Goal: Task Accomplishment & Management: Use online tool/utility

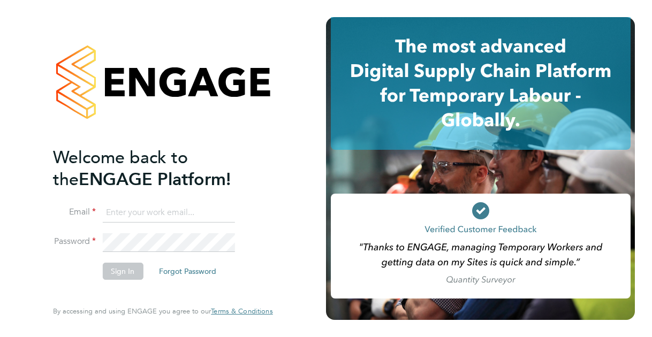
type input "[PERSON_NAME][EMAIL_ADDRESS][PERSON_NAME][DOMAIN_NAME]"
click at [112, 273] on button "Sign In" at bounding box center [122, 271] width 41 height 17
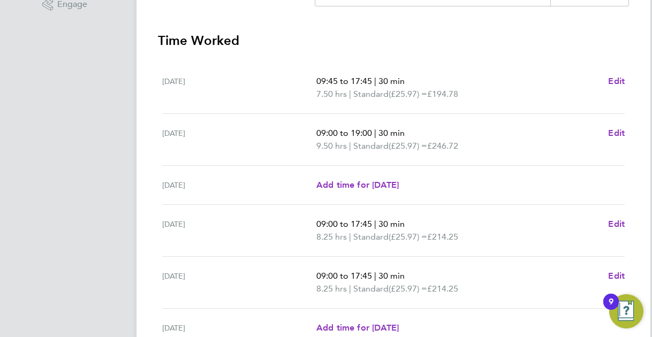
scroll to position [430, 0]
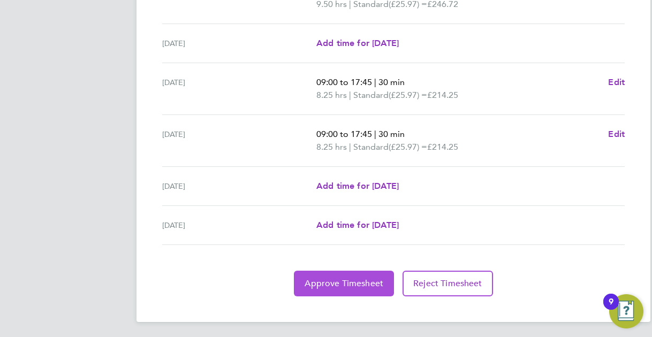
click at [339, 279] on span "Approve Timesheet" at bounding box center [344, 283] width 79 height 11
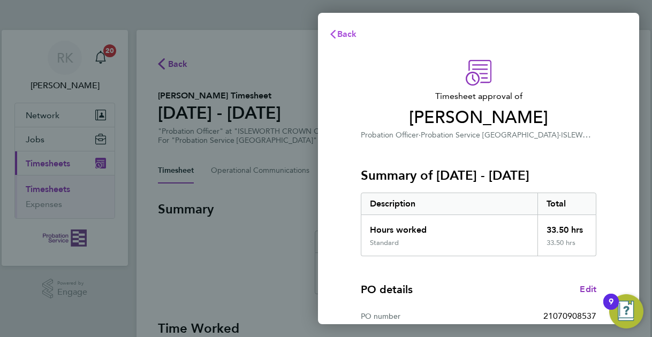
click at [342, 32] on span "Back" at bounding box center [347, 34] width 20 height 10
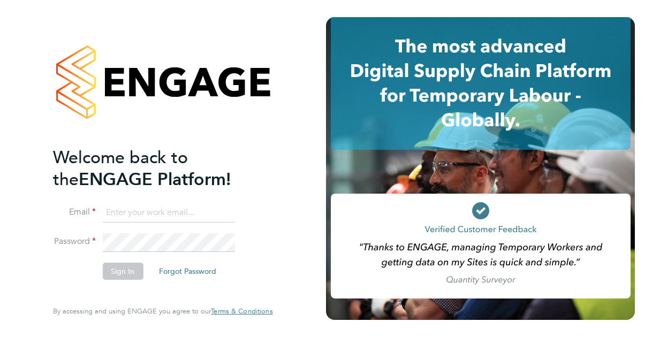
type input "[PERSON_NAME][EMAIL_ADDRESS][PERSON_NAME][DOMAIN_NAME]"
click at [109, 267] on button "Sign In" at bounding box center [122, 271] width 41 height 17
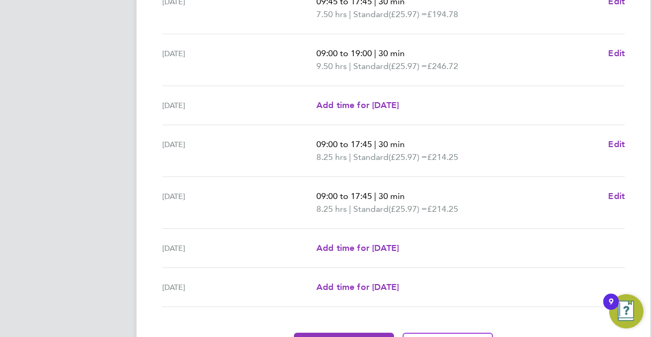
scroll to position [430, 0]
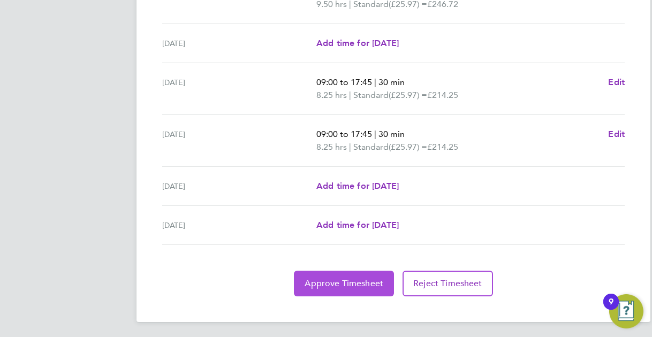
click at [338, 282] on span "Approve Timesheet" at bounding box center [344, 283] width 79 height 11
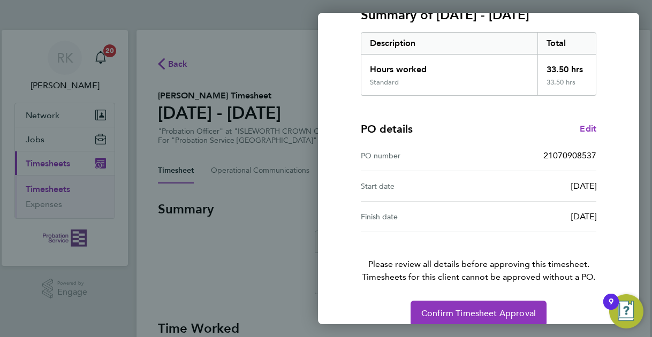
scroll to position [175, 0]
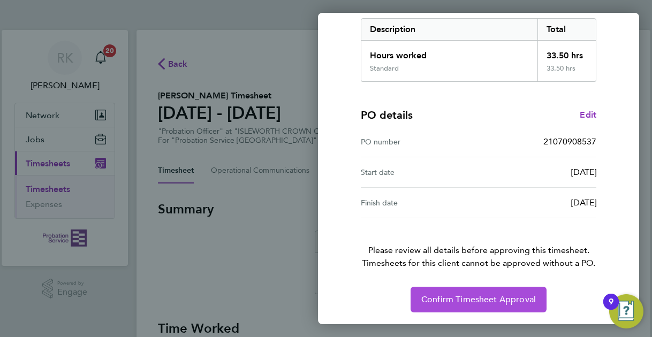
click at [468, 298] on span "Confirm Timesheet Approval" at bounding box center [478, 299] width 115 height 11
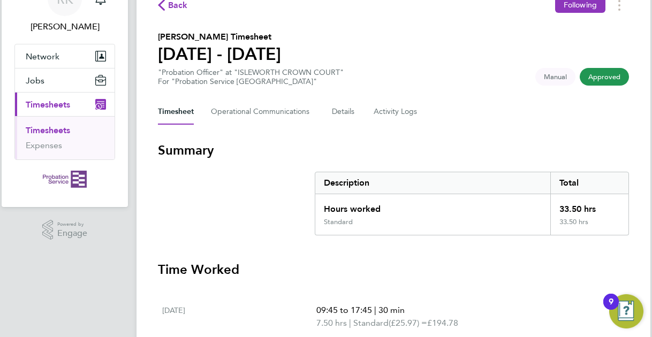
scroll to position [268, 0]
